Goal: Information Seeking & Learning: Find contact information

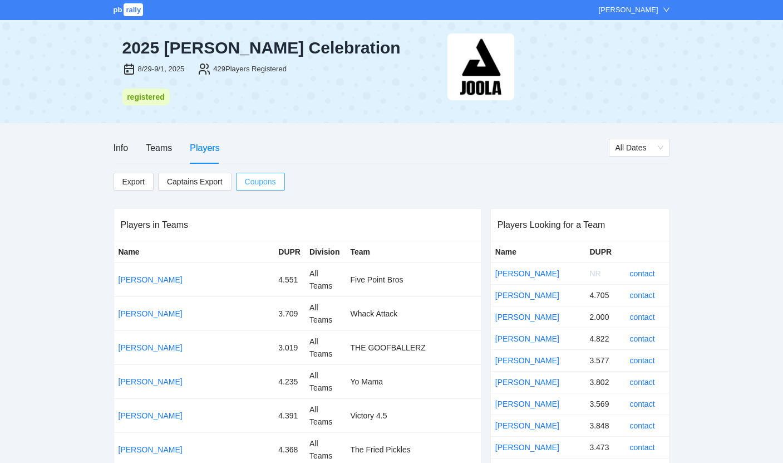
click at [248, 182] on span "Coupons" at bounding box center [260, 181] width 31 height 12
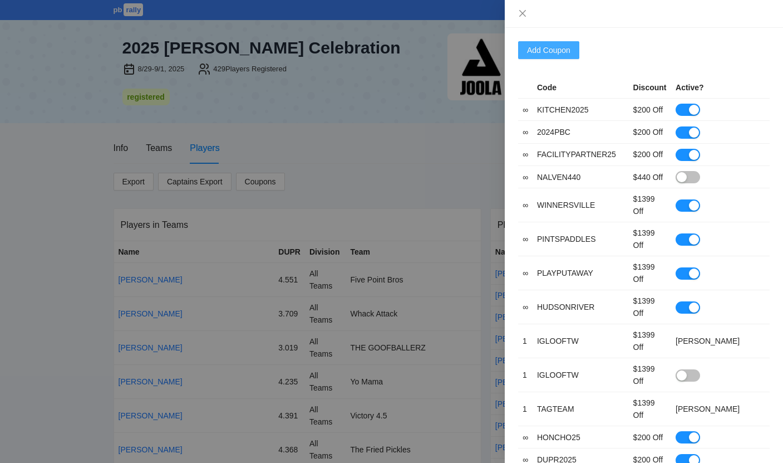
click at [578, 55] on button "Add Coupon" at bounding box center [548, 50] width 61 height 18
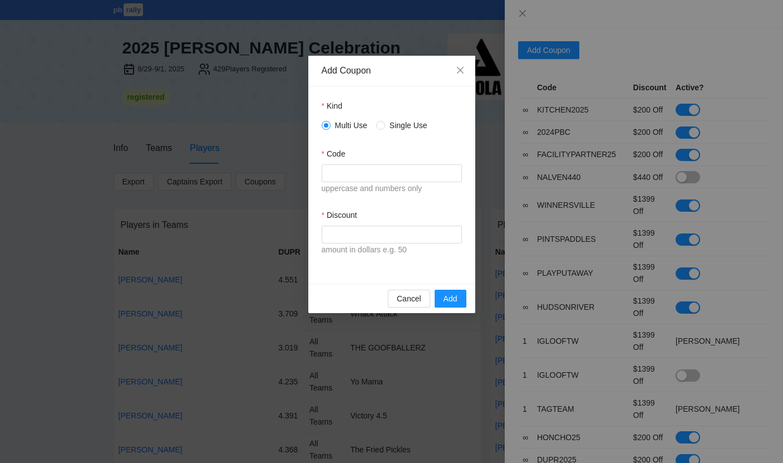
click at [385, 131] on div "Multi Use Single Use" at bounding box center [392, 125] width 140 height 18
click at [373, 174] on input "Code" at bounding box center [392, 173] width 140 height 18
click at [375, 173] on input "******" at bounding box center [392, 173] width 140 height 18
type input "******"
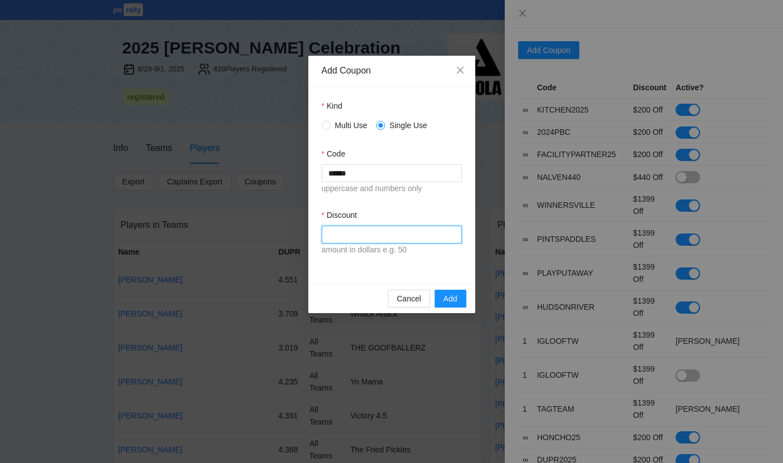
click at [360, 233] on input "Discount" at bounding box center [392, 235] width 140 height 18
type input "****"
click at [371, 273] on div "Kind Multi Use Single Use Code ****** uppercase and numbers only Discount **** …" at bounding box center [391, 184] width 167 height 197
click at [465, 302] on button "Add" at bounding box center [451, 299] width 32 height 18
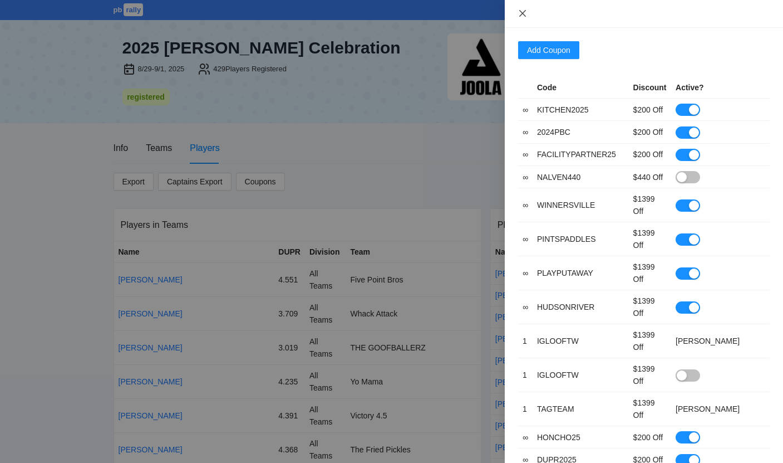
click at [526, 11] on icon "close" at bounding box center [522, 13] width 9 height 9
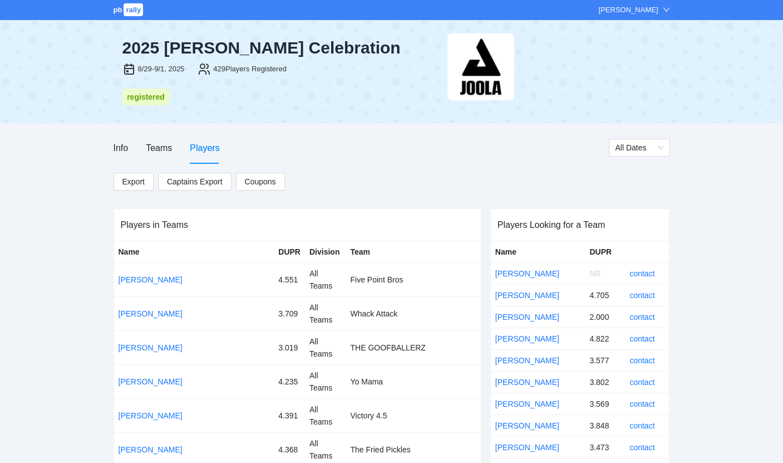
click at [177, 140] on div "Info Teams Players" at bounding box center [167, 148] width 106 height 32
click at [180, 177] on span "Captains Export" at bounding box center [195, 181] width 56 height 17
click at [634, 68] on div at bounding box center [559, 66] width 223 height 67
click at [156, 146] on div "Teams" at bounding box center [159, 148] width 26 height 14
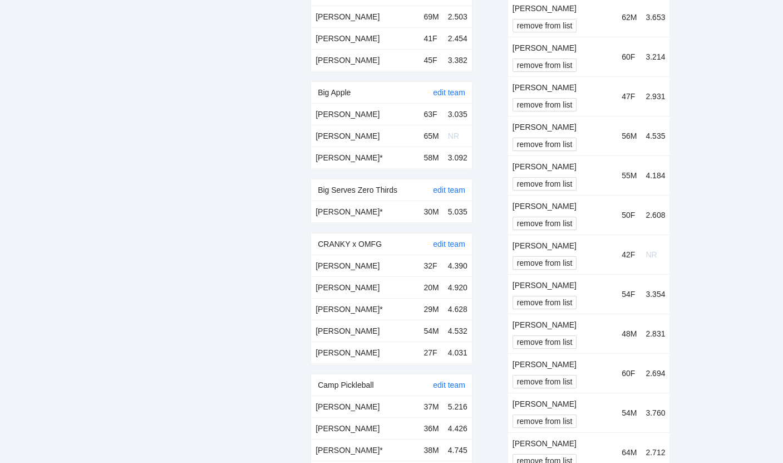
scroll to position [1069, 0]
click at [442, 190] on link "edit team" at bounding box center [449, 190] width 32 height 9
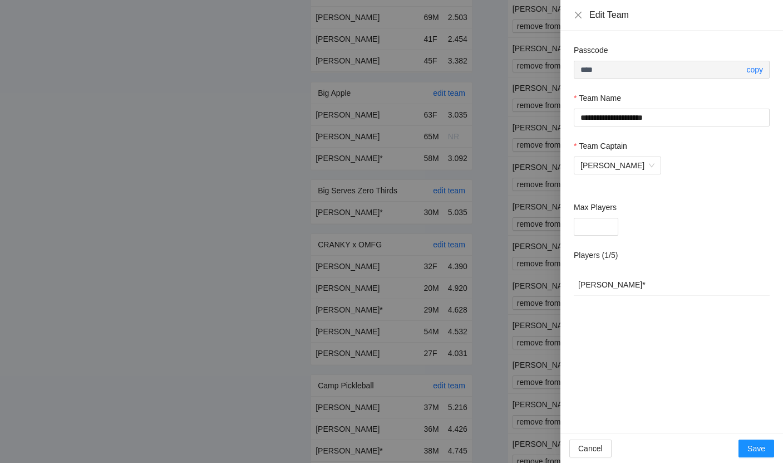
click at [531, 91] on div at bounding box center [391, 231] width 783 height 463
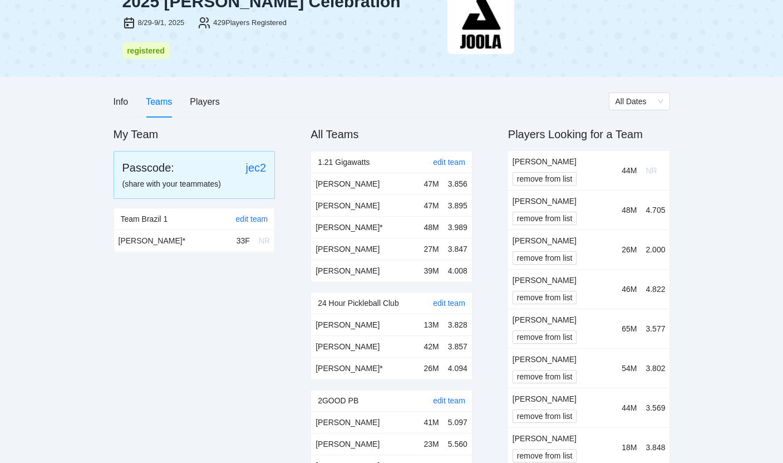
scroll to position [0, 0]
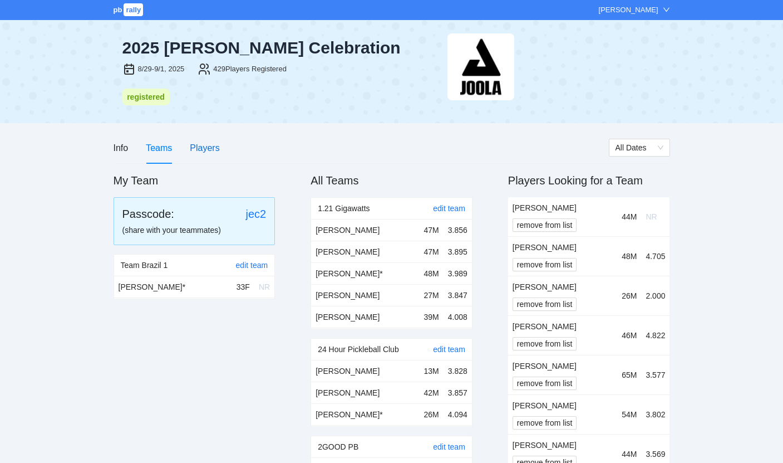
click at [214, 150] on div "Players" at bounding box center [205, 148] width 30 height 14
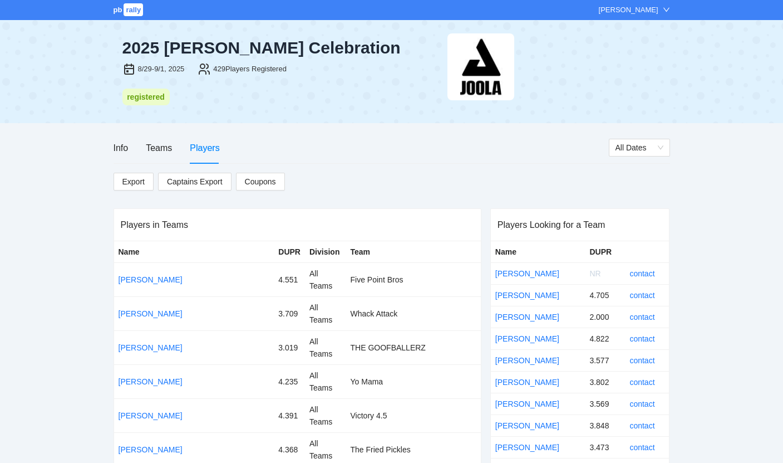
scroll to position [7534, 0]
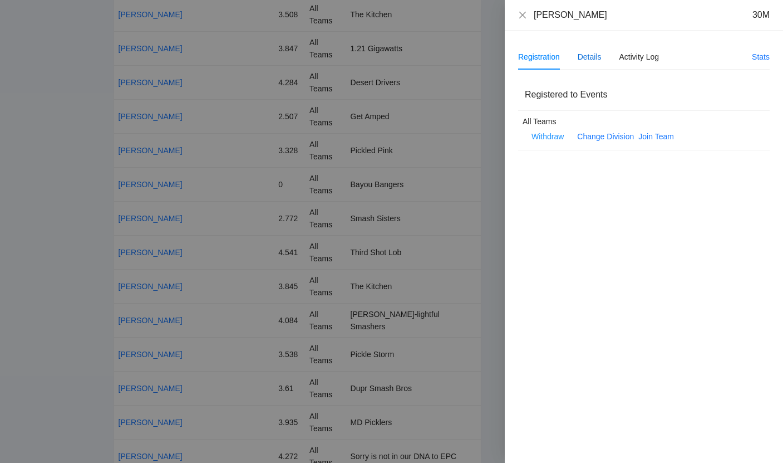
click at [595, 58] on div "Details" at bounding box center [590, 57] width 24 height 12
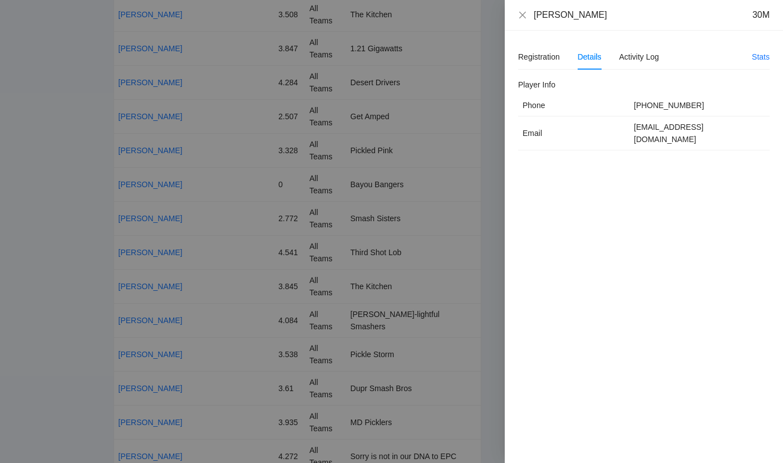
click at [704, 126] on td "rrhett@erapickleball.com" at bounding box center [700, 133] width 140 height 34
copy td "rrhett@erapickleball.com"
click at [523, 11] on icon "close" at bounding box center [522, 15] width 9 height 9
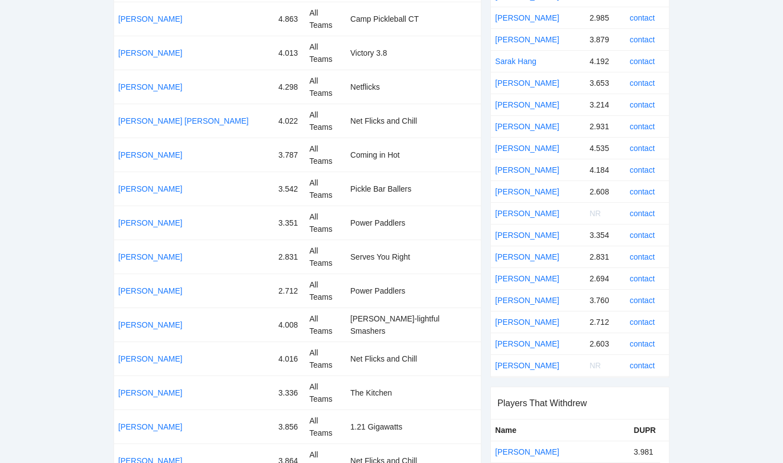
scroll to position [0, 0]
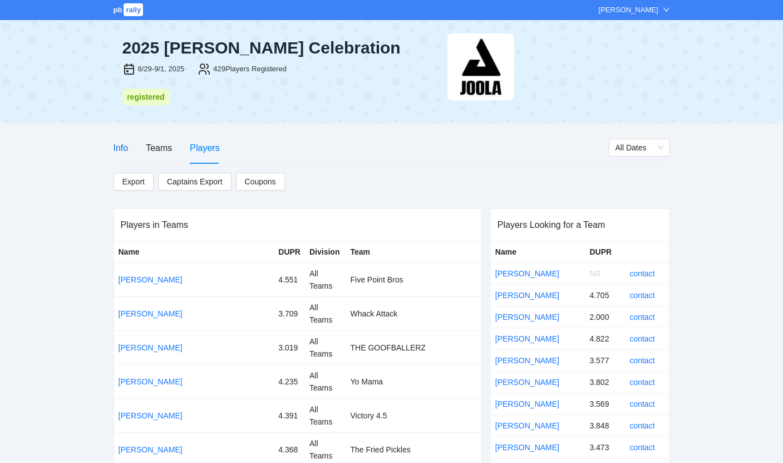
click at [124, 148] on div "Info" at bounding box center [121, 148] width 15 height 14
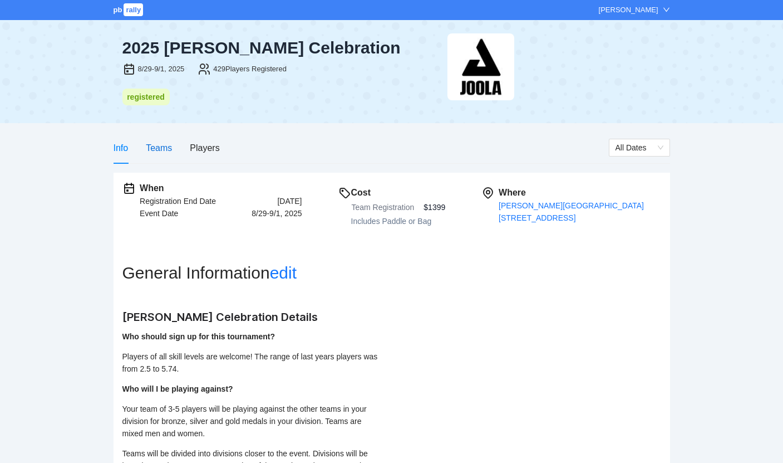
click at [161, 147] on div "Teams" at bounding box center [159, 148] width 26 height 14
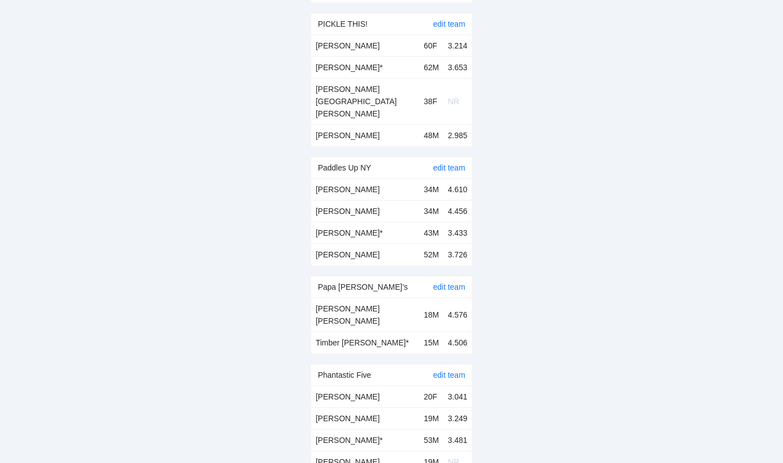
scroll to position [7000, 0]
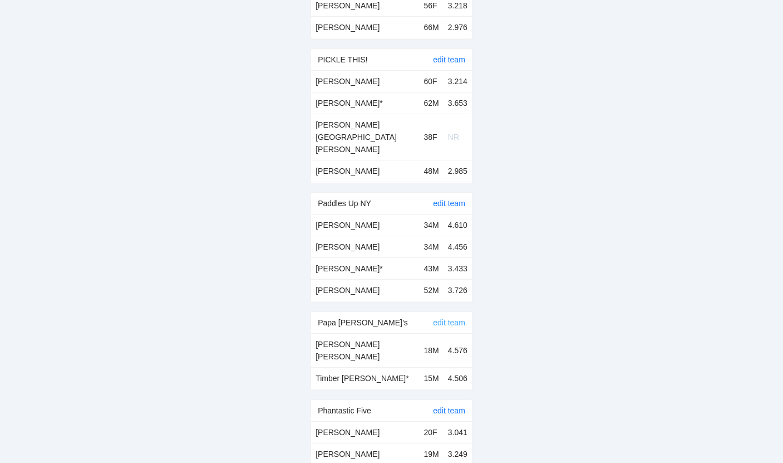
click at [454, 318] on link "edit team" at bounding box center [449, 322] width 32 height 9
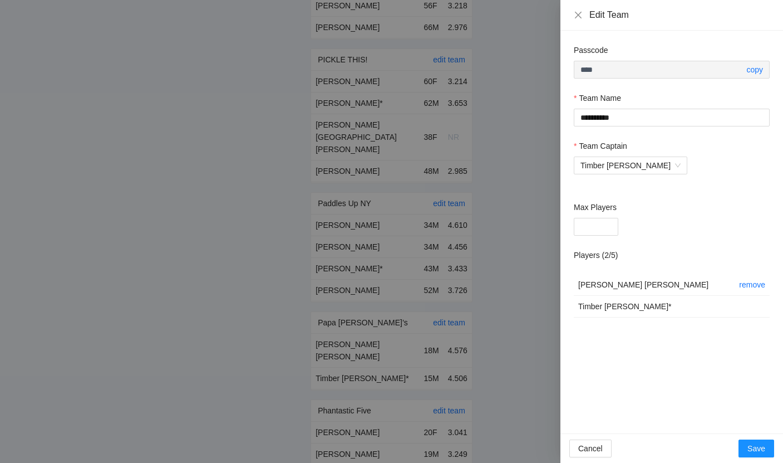
click at [521, 149] on div at bounding box center [391, 231] width 783 height 463
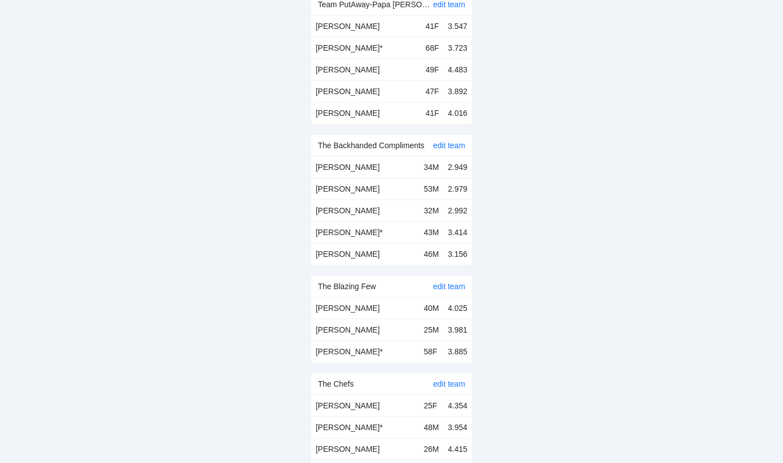
scroll to position [10564, 0]
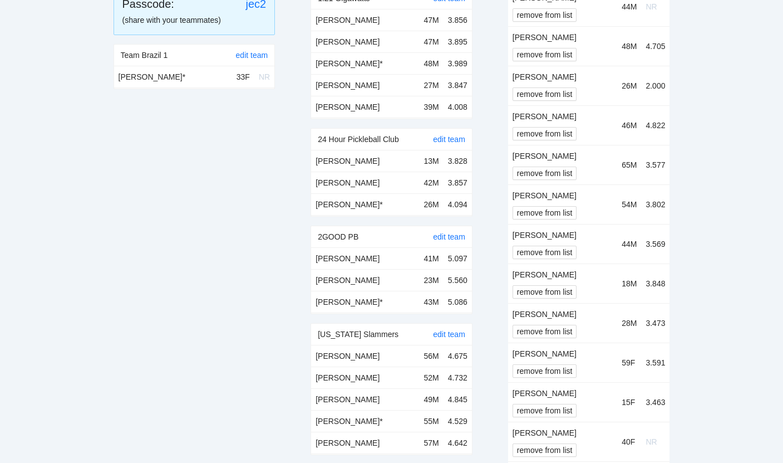
scroll to position [0, 0]
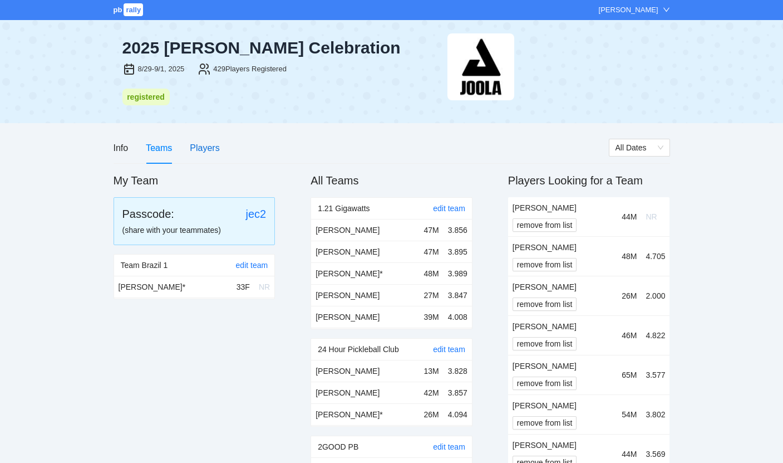
click at [205, 148] on div "Players" at bounding box center [205, 148] width 30 height 14
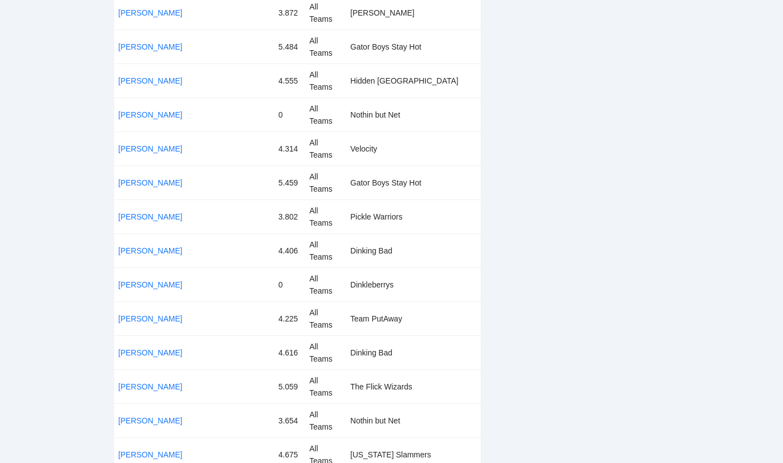
scroll to position [2518, 0]
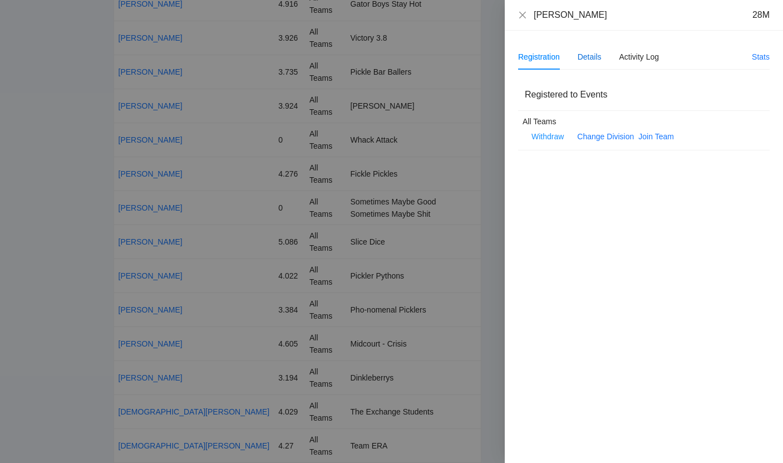
click at [585, 51] on div "Details" at bounding box center [590, 57] width 24 height 12
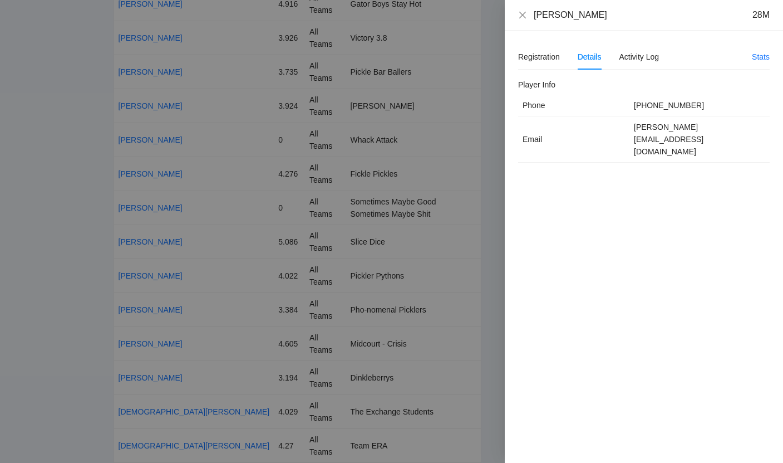
click at [669, 129] on td "derek@picklosopher.com" at bounding box center [700, 139] width 140 height 46
copy td "derek@picklosopher.com"
click at [458, 226] on div at bounding box center [391, 231] width 783 height 463
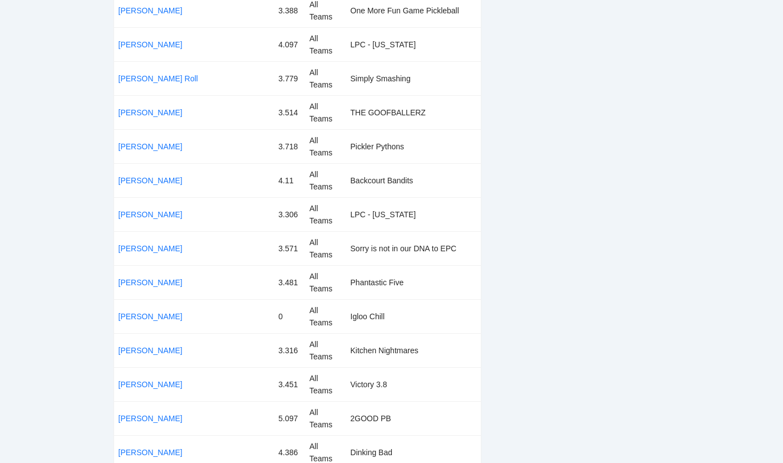
scroll to position [7187, 0]
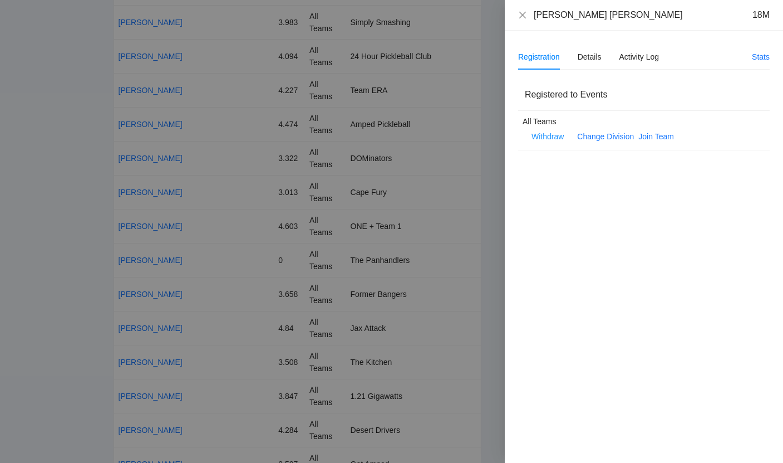
drag, startPoint x: 400, startPoint y: 213, endPoint x: 400, endPoint y: 201, distance: 12.3
click at [400, 201] on div at bounding box center [391, 231] width 783 height 463
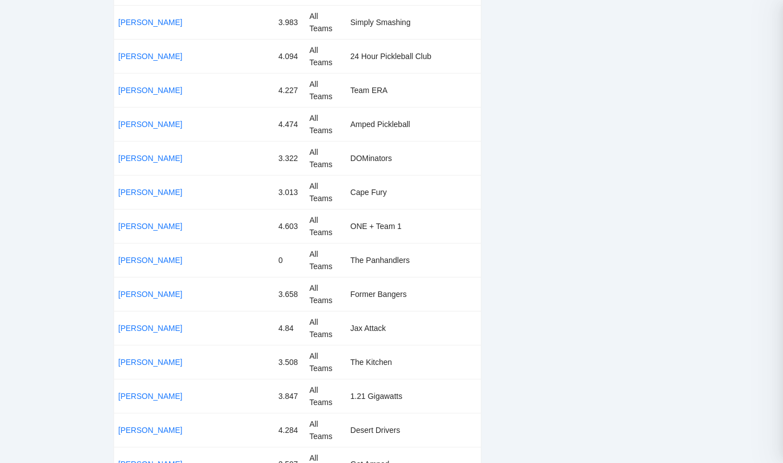
click at [400, 201] on div at bounding box center [391, 231] width 783 height 463
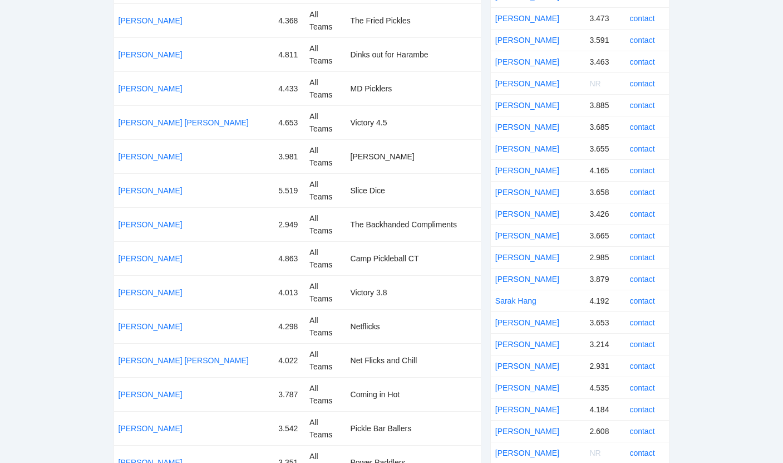
scroll to position [58, 0]
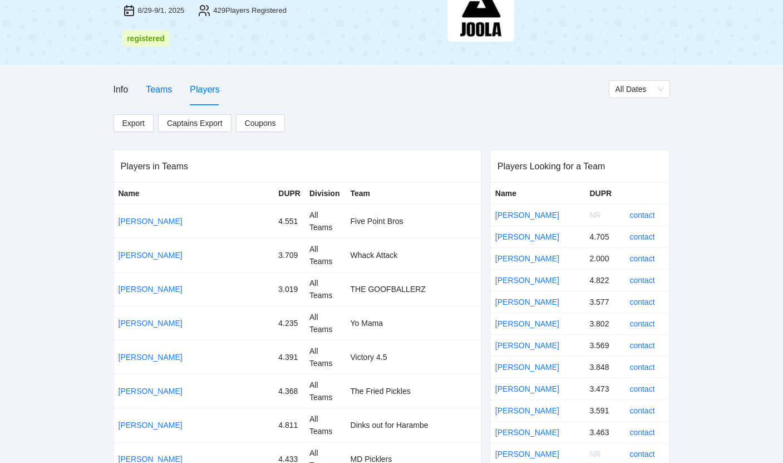
click at [156, 88] on div "Teams" at bounding box center [159, 89] width 26 height 14
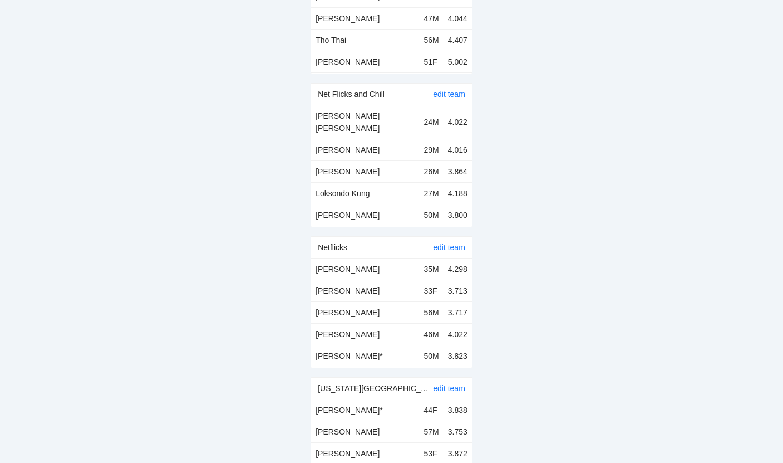
scroll to position [7029, 0]
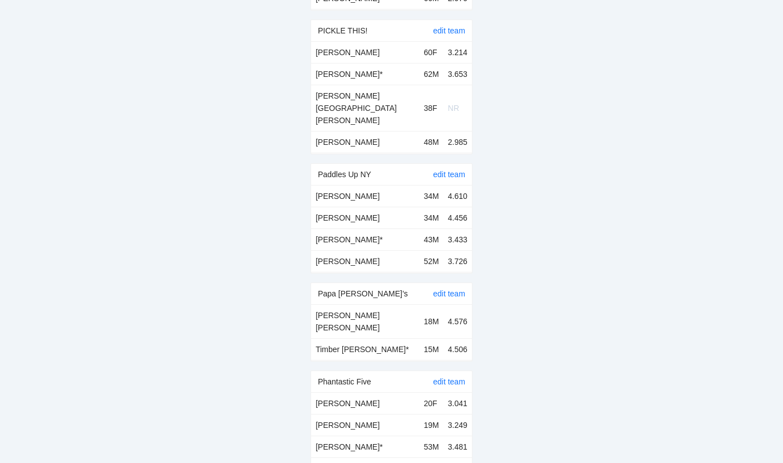
click at [420, 305] on td "18M" at bounding box center [432, 322] width 24 height 34
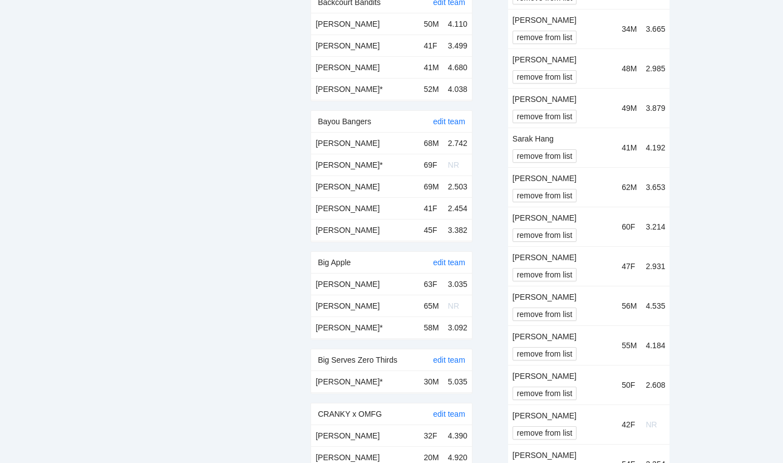
scroll to position [0, 0]
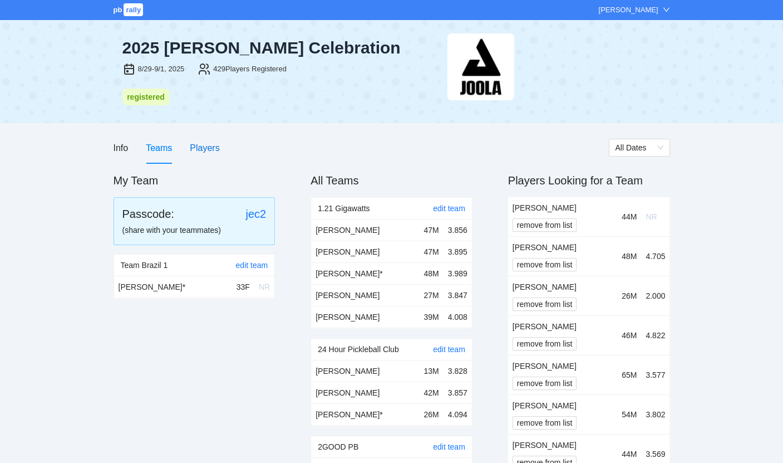
click at [198, 152] on div "Players" at bounding box center [205, 148] width 30 height 14
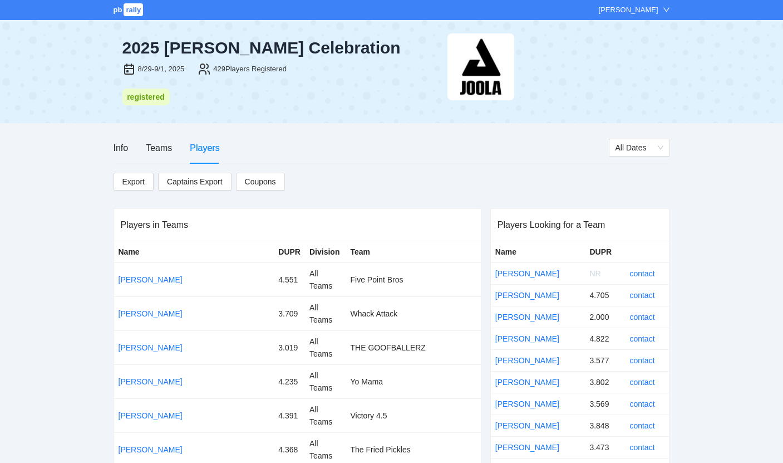
scroll to position [8750, 0]
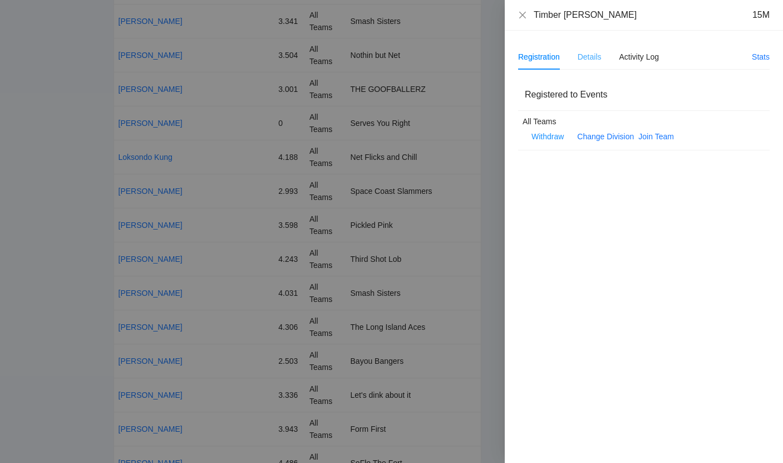
click at [590, 63] on div "Details" at bounding box center [590, 57] width 24 height 26
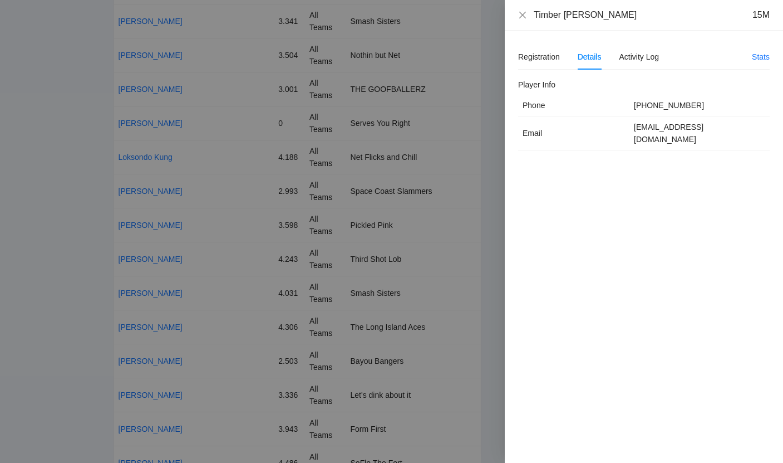
click at [682, 128] on td "geedzer@live.com" at bounding box center [700, 133] width 140 height 34
copy td "geedzer@live.com"
click at [308, 314] on div at bounding box center [391, 231] width 783 height 463
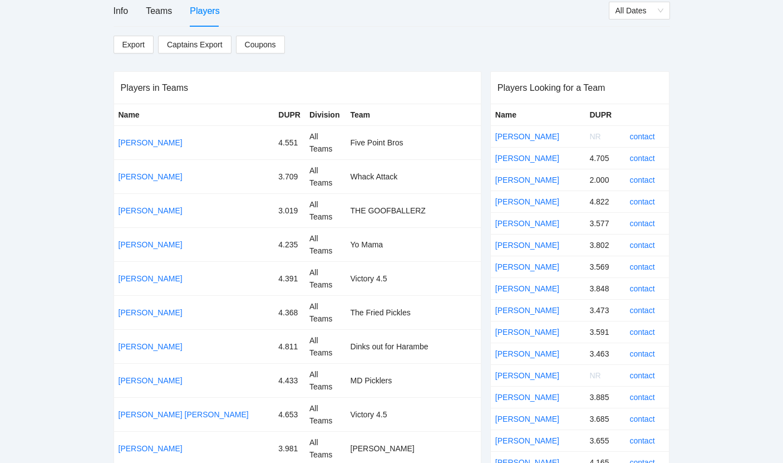
scroll to position [138, 0]
